Goal: Transaction & Acquisition: Obtain resource

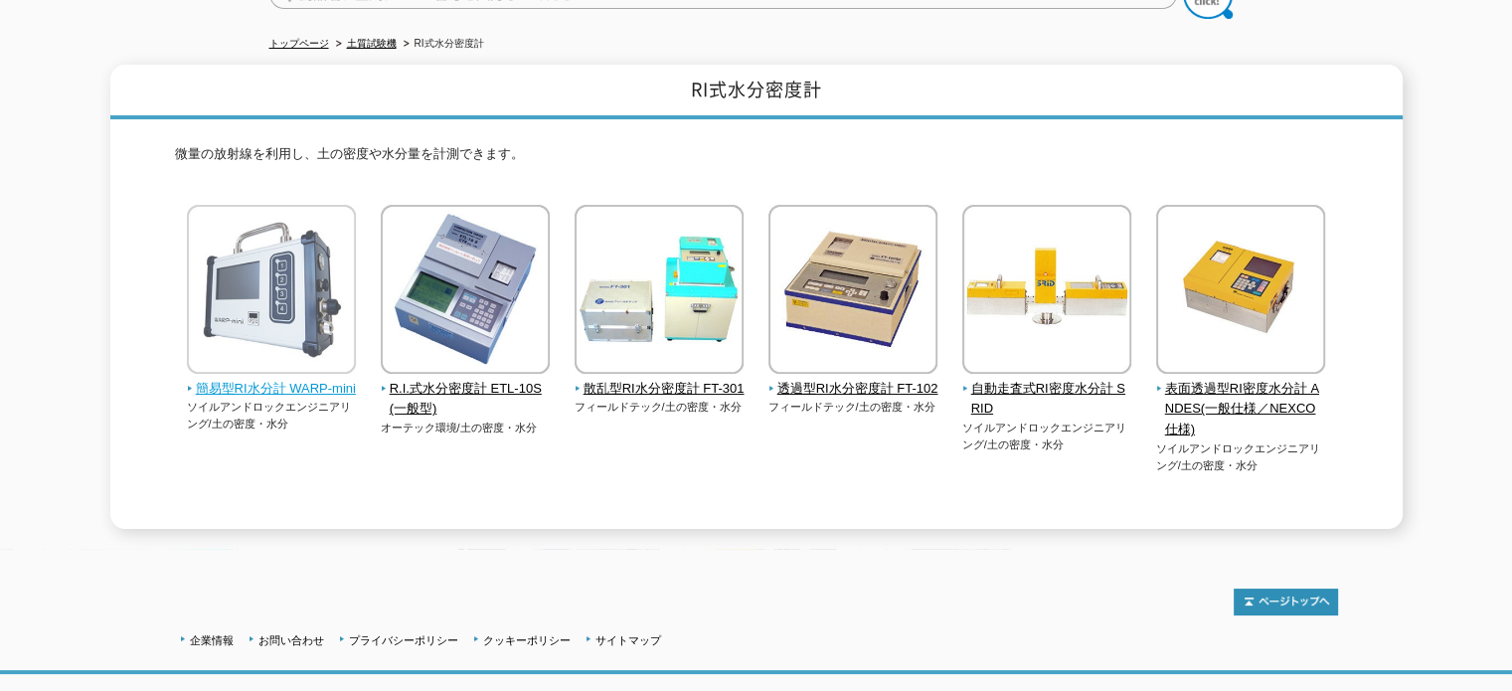
click at [240, 303] on img at bounding box center [271, 292] width 169 height 174
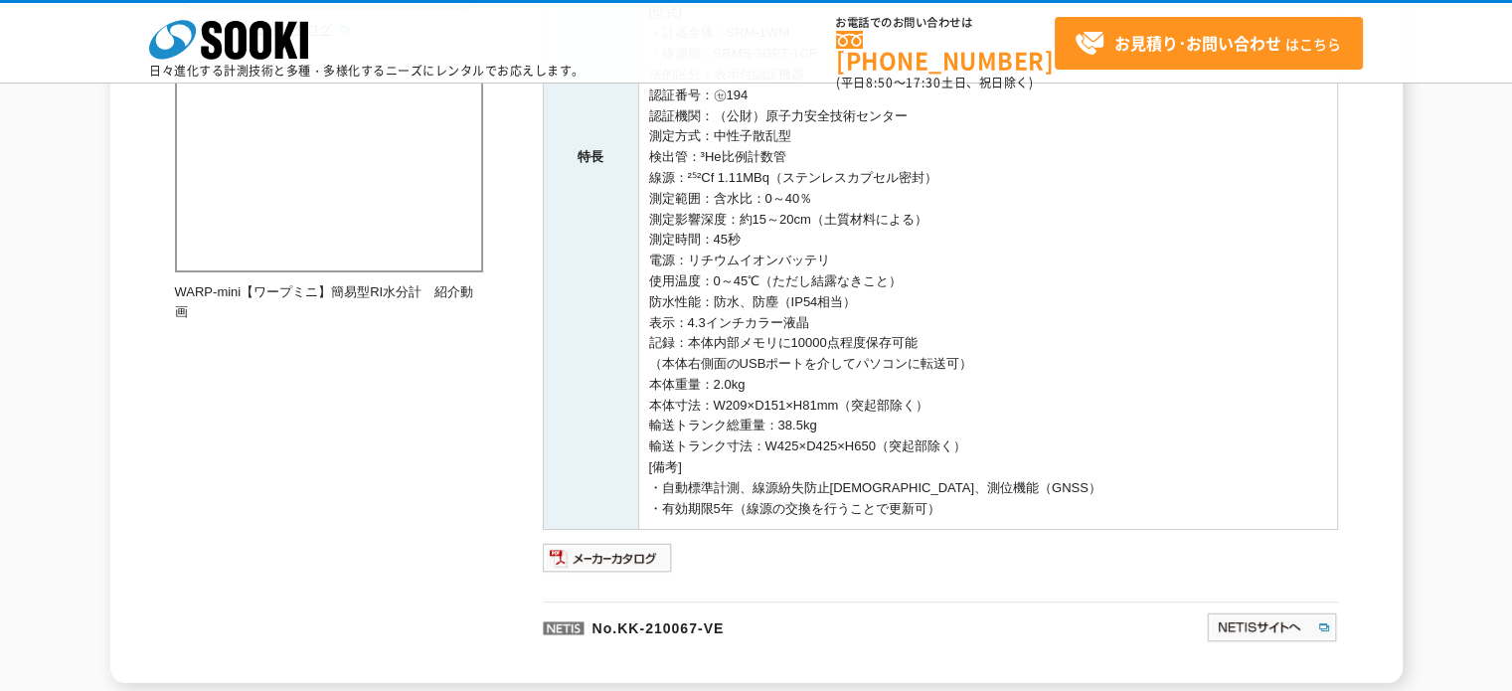
scroll to position [696, 0]
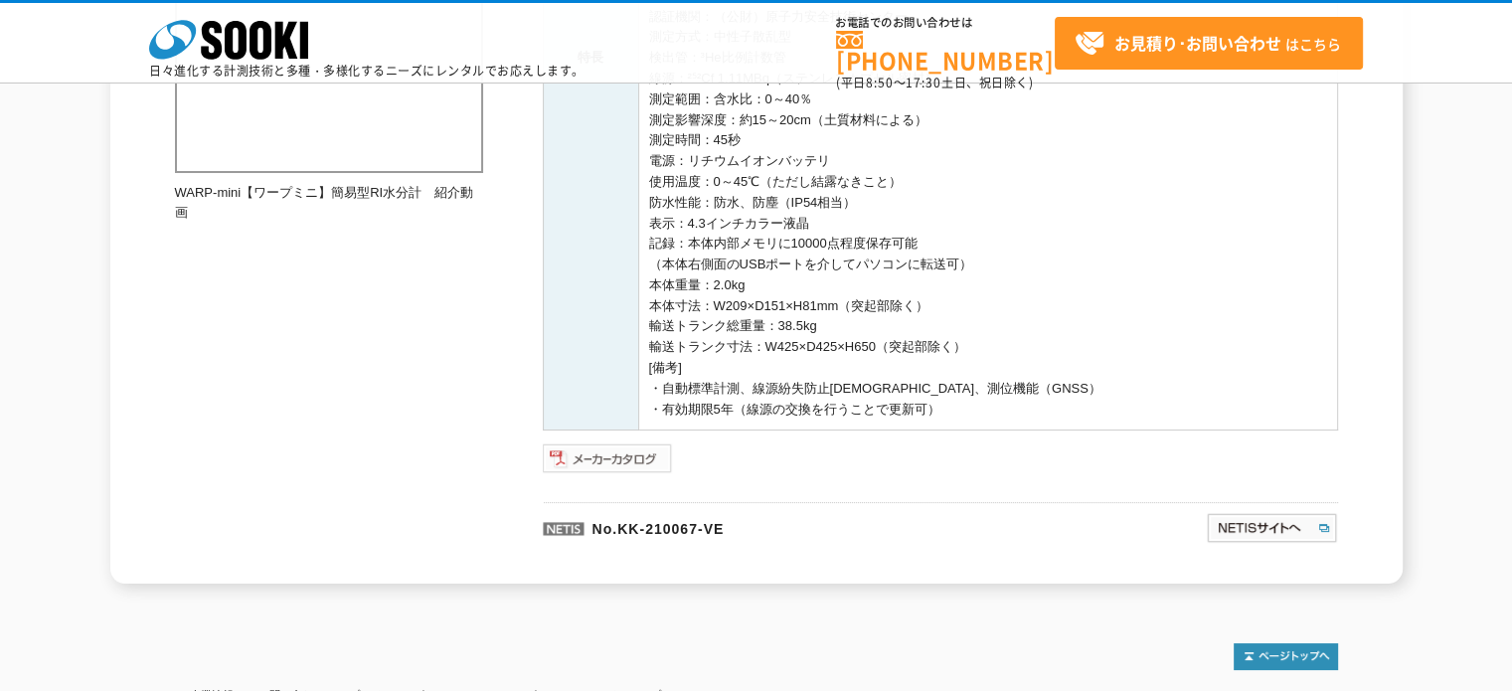
click at [597, 468] on img at bounding box center [608, 458] width 130 height 32
